Goal: Transaction & Acquisition: Purchase product/service

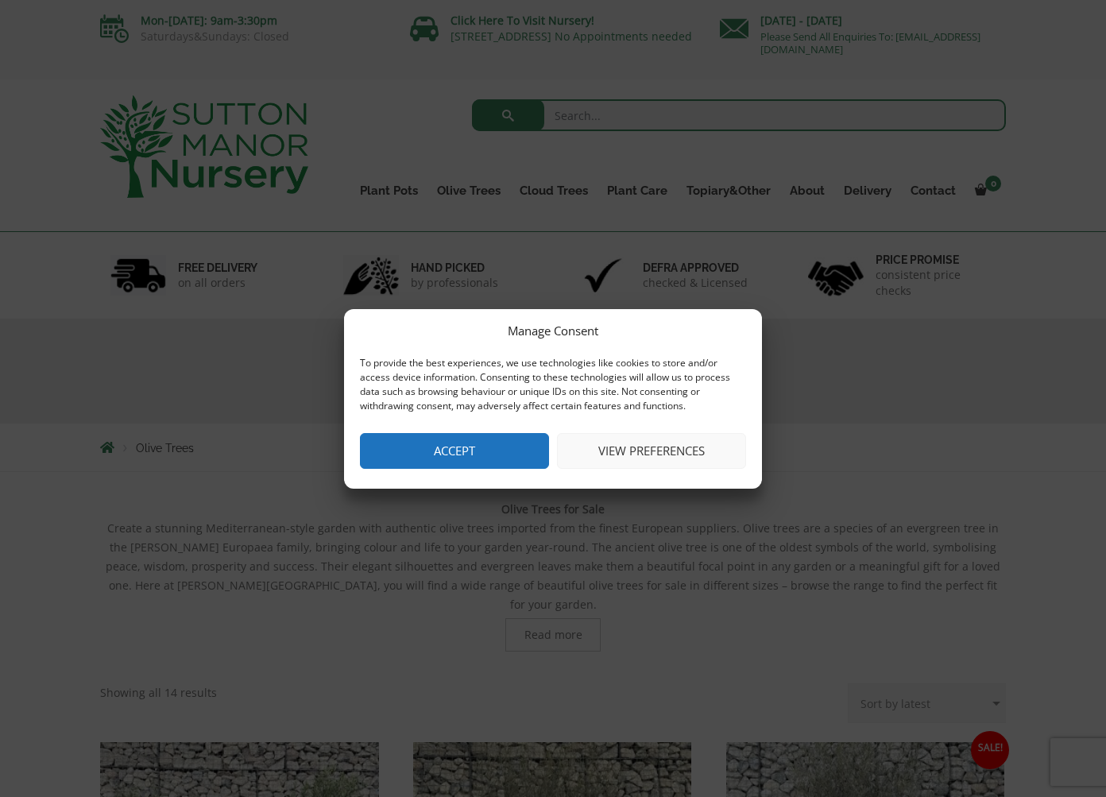
click at [449, 443] on button "Accept" at bounding box center [454, 451] width 189 height 36
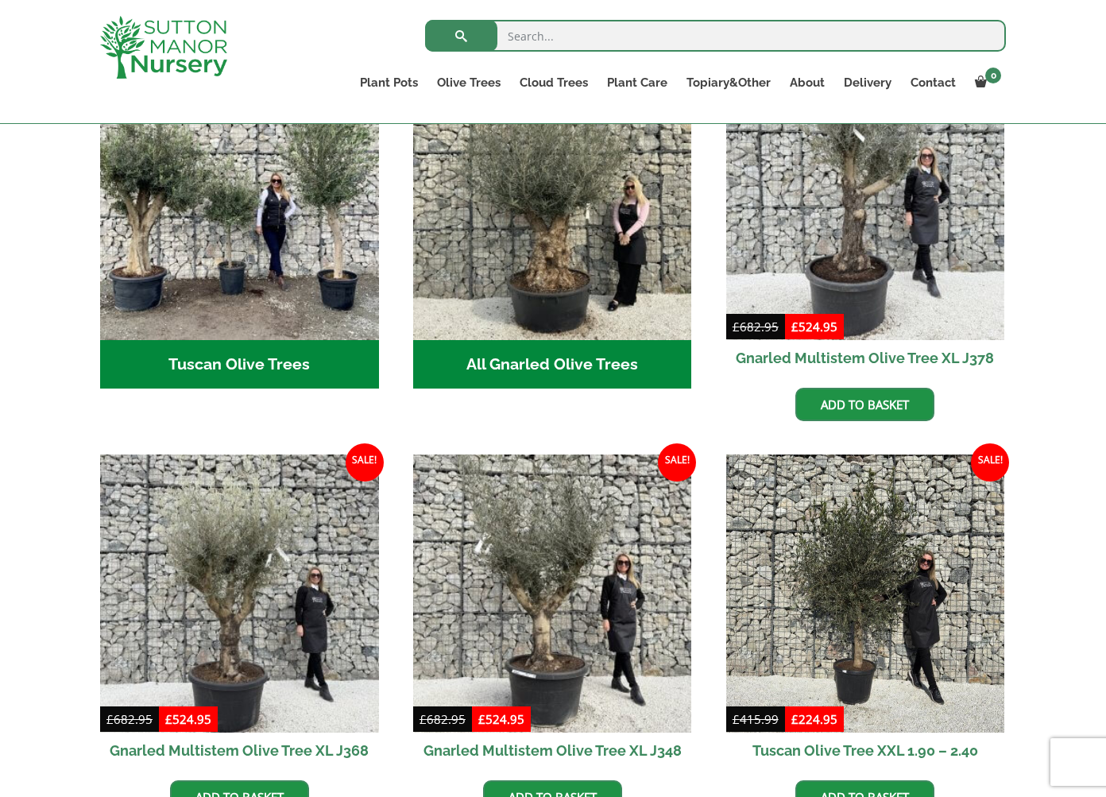
scroll to position [447, 0]
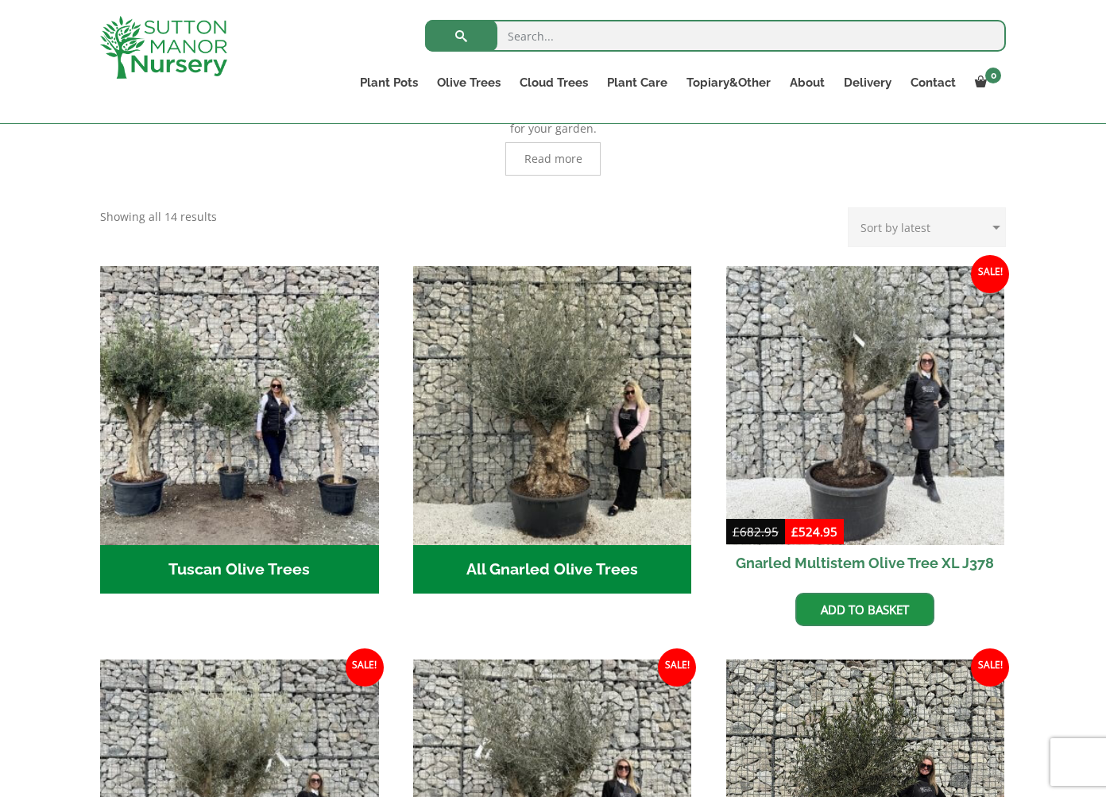
click at [244, 557] on h2 "Tuscan Olive Trees (5)" at bounding box center [239, 569] width 279 height 49
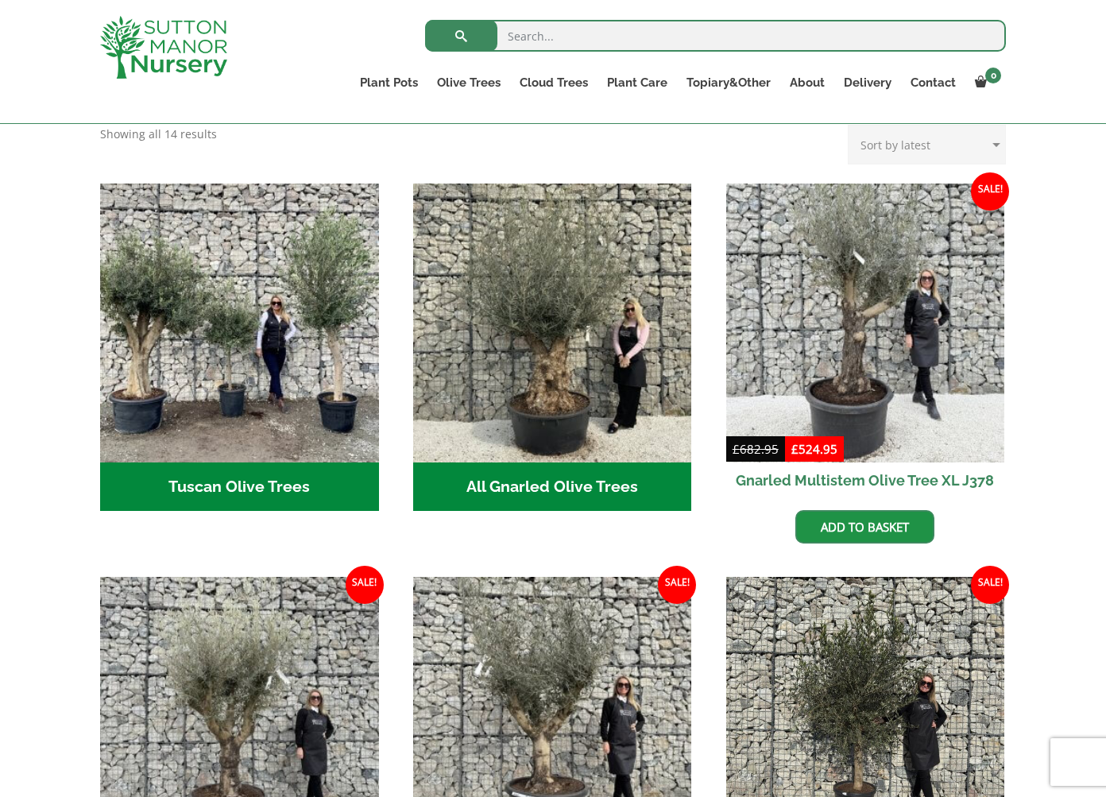
scroll to position [526, 0]
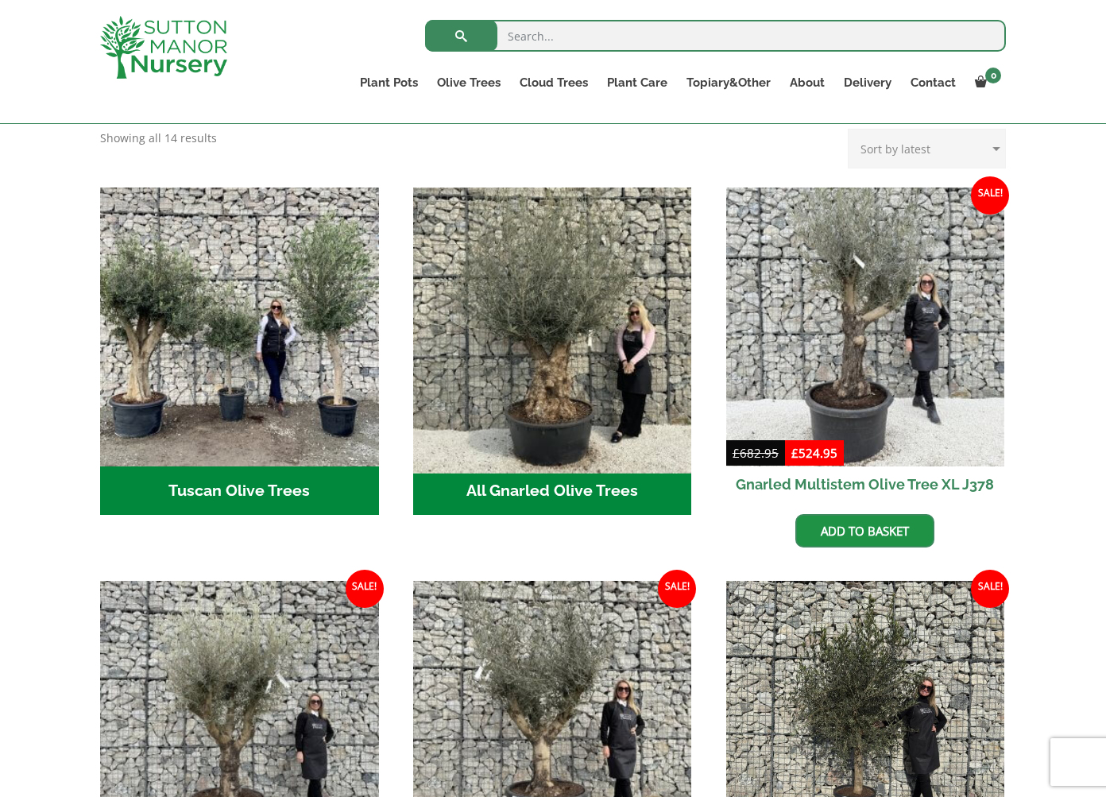
click at [580, 345] on img "Visit product category All Gnarled Olive Trees" at bounding box center [552, 326] width 292 height 292
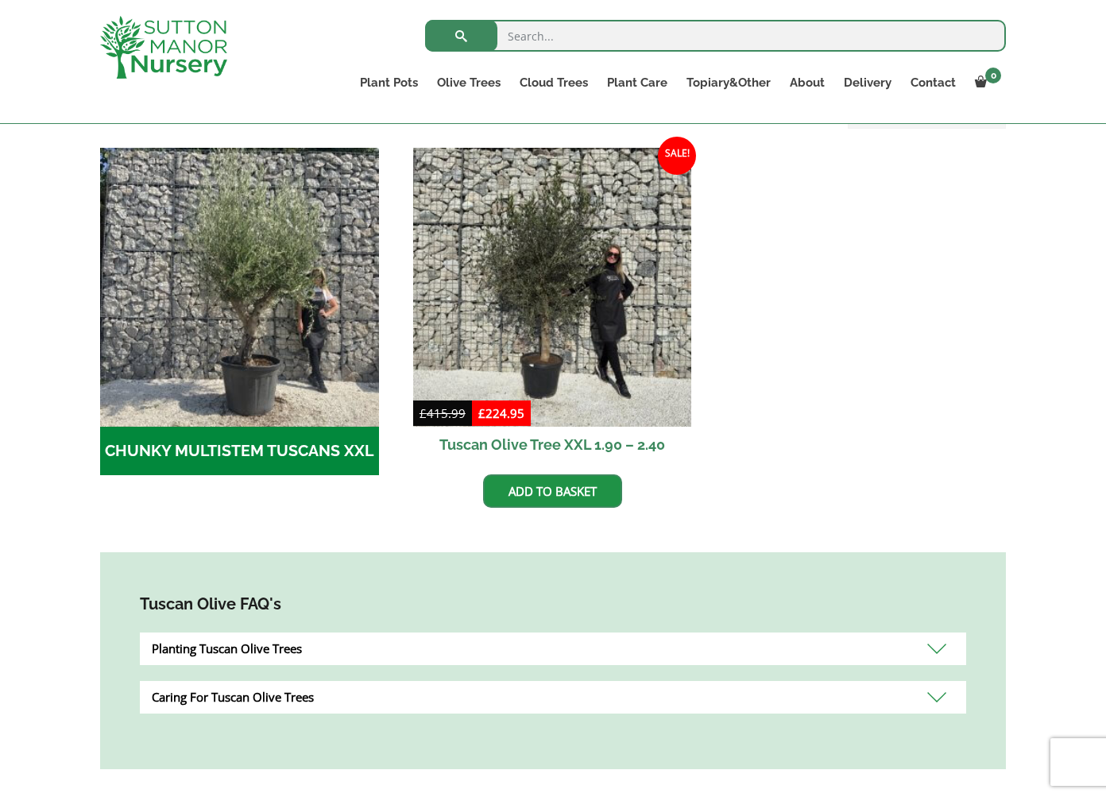
scroll to position [464, 0]
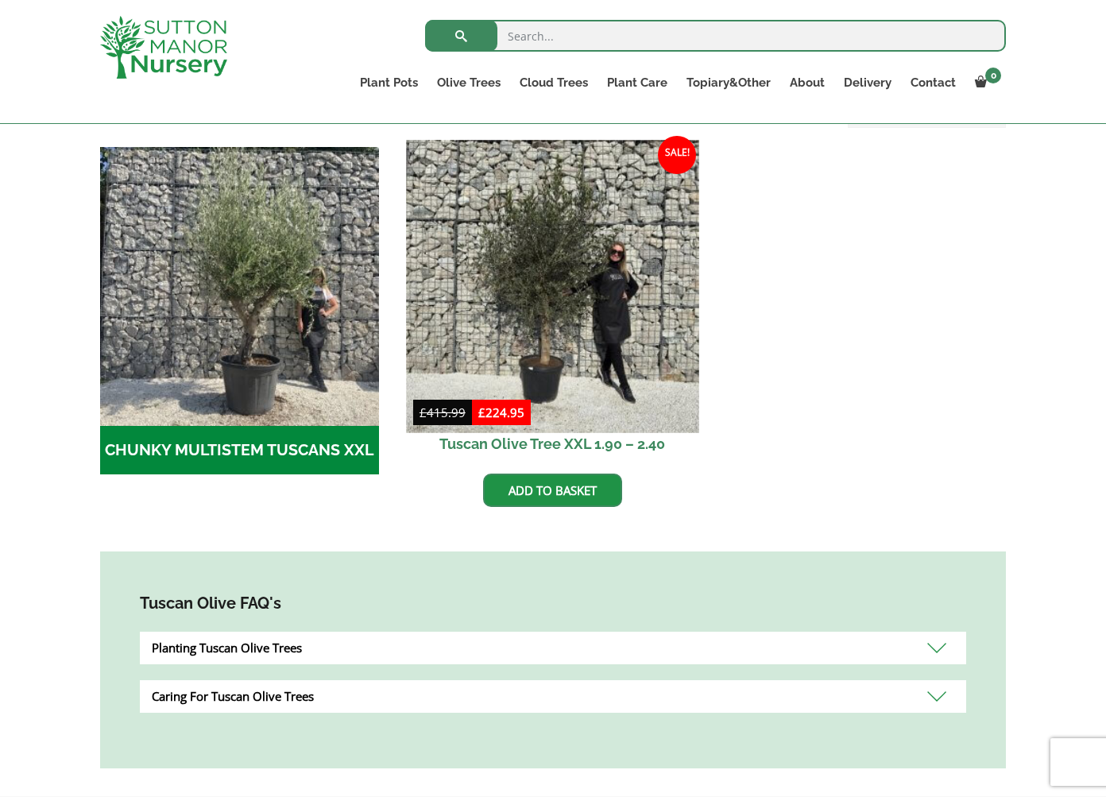
click at [485, 272] on img at bounding box center [552, 286] width 292 height 292
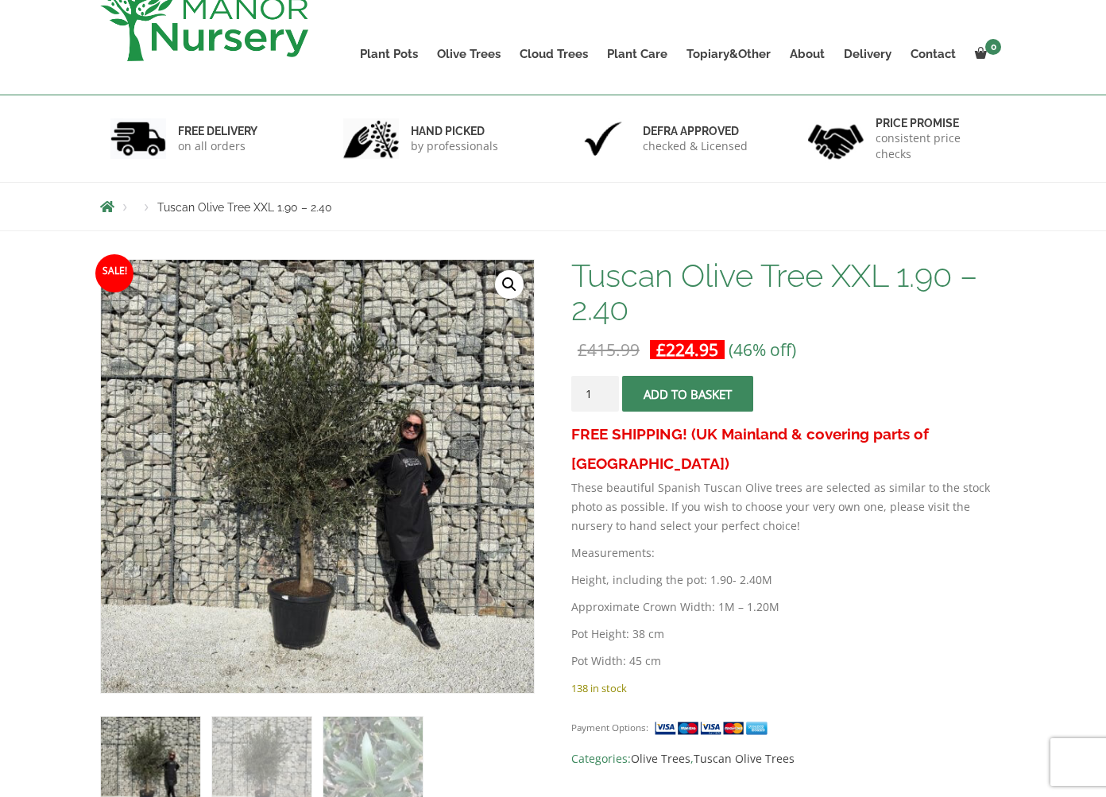
scroll to position [176, 0]
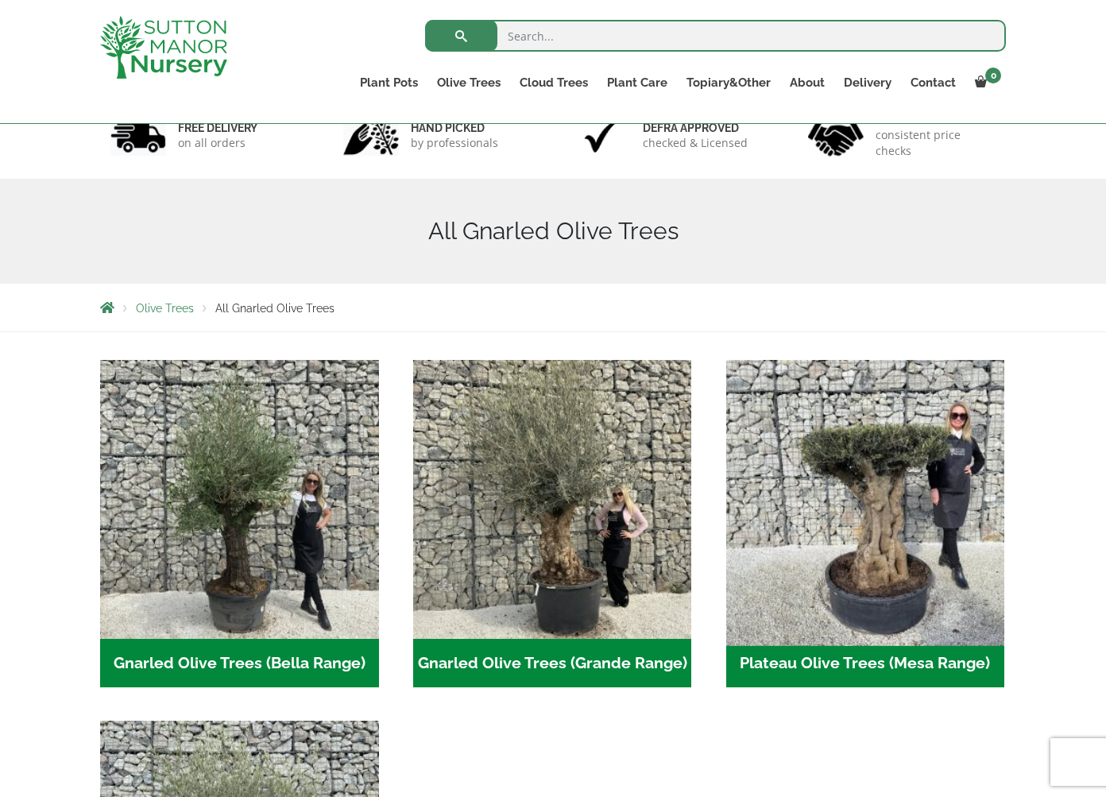
scroll to position [111, 0]
click at [803, 550] on img "Visit product category Plateau Olive Trees (Mesa Range)" at bounding box center [865, 499] width 292 height 292
